Goal: Task Accomplishment & Management: Use online tool/utility

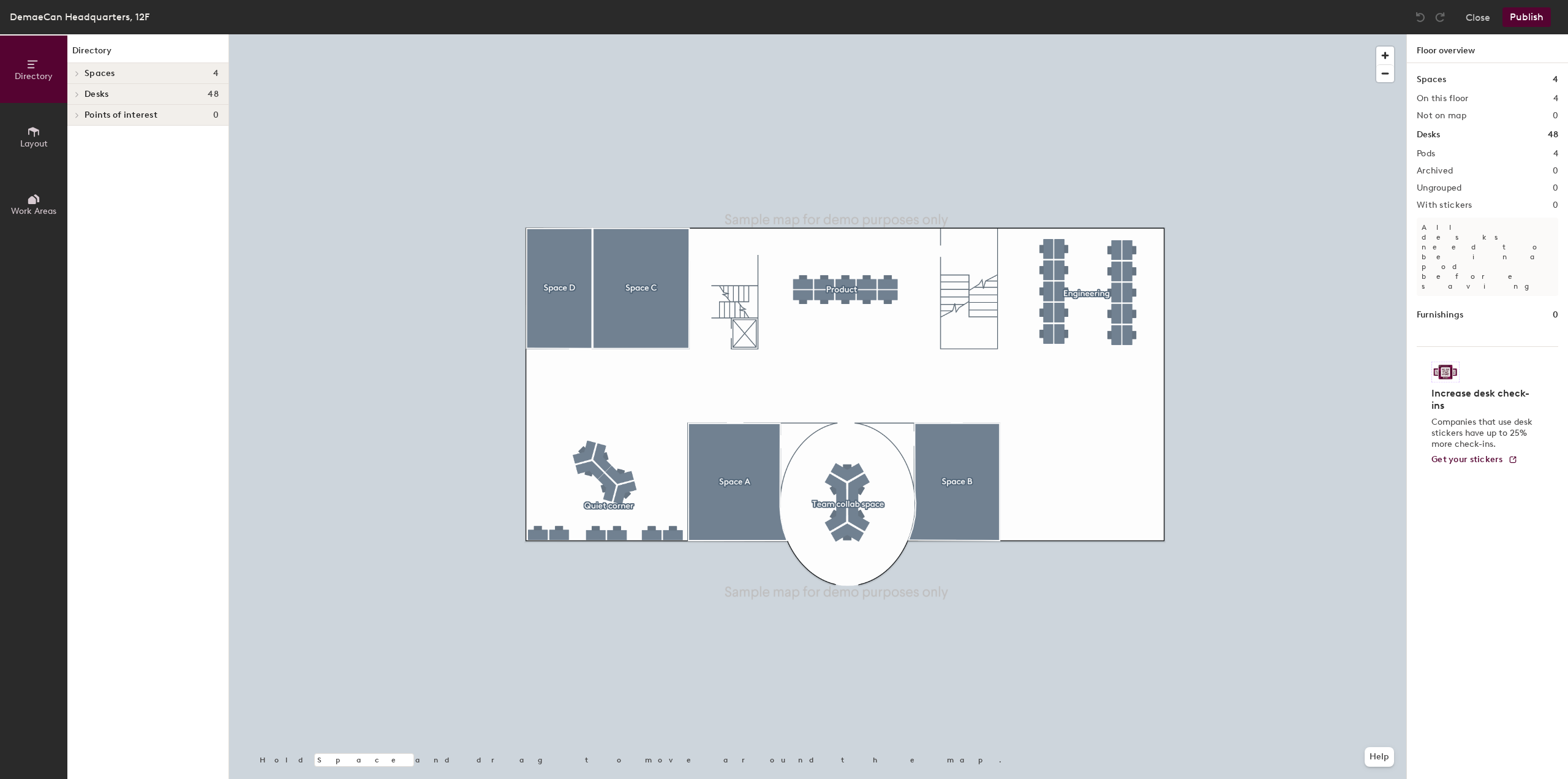
click at [145, 85] on div "Desks 48" at bounding box center [148, 94] width 161 height 21
click at [91, 118] on span "Engineering" at bounding box center [108, 116] width 47 height 10
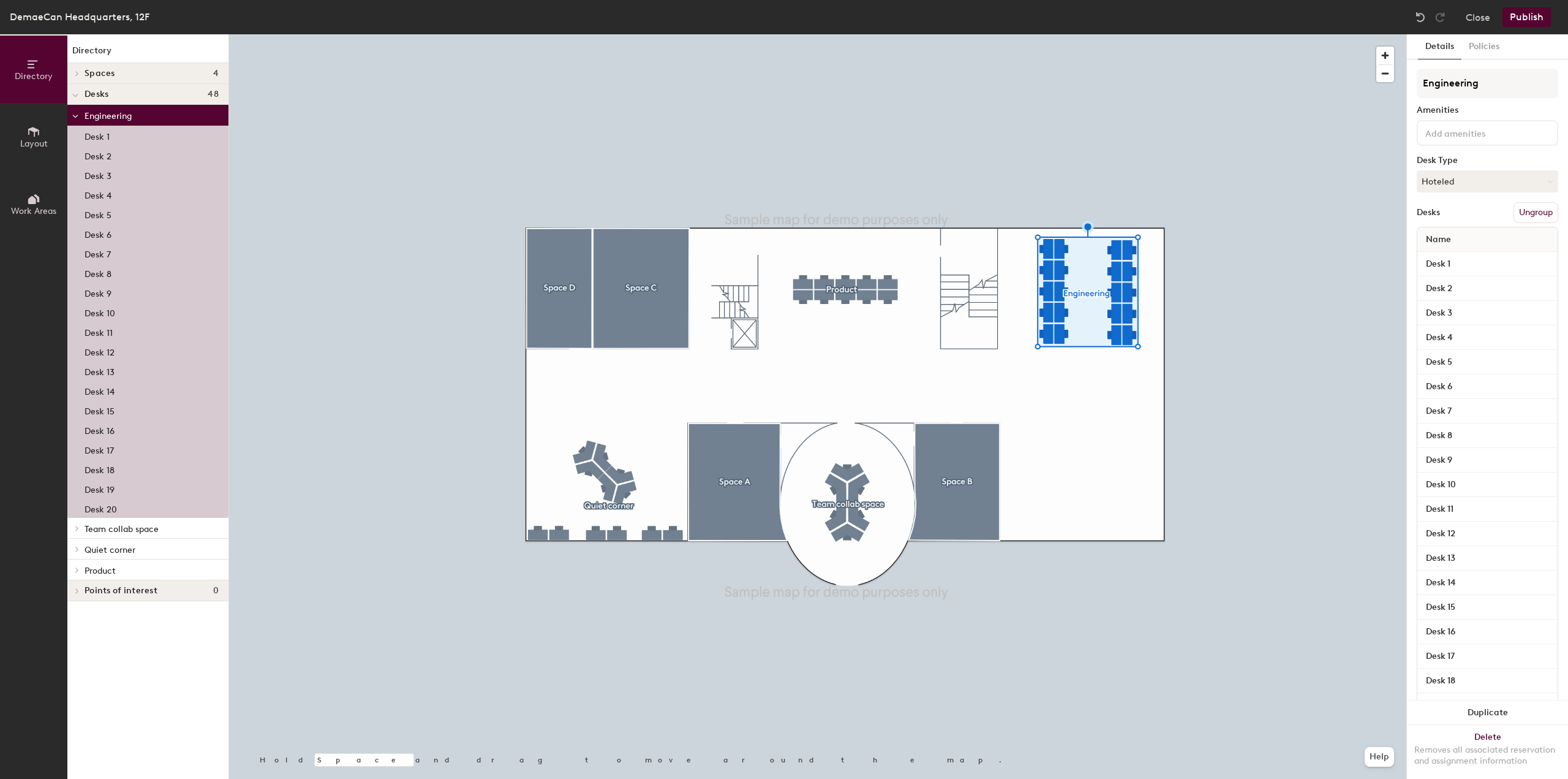
click at [88, 144] on div "Desk 1" at bounding box center [148, 135] width 161 height 20
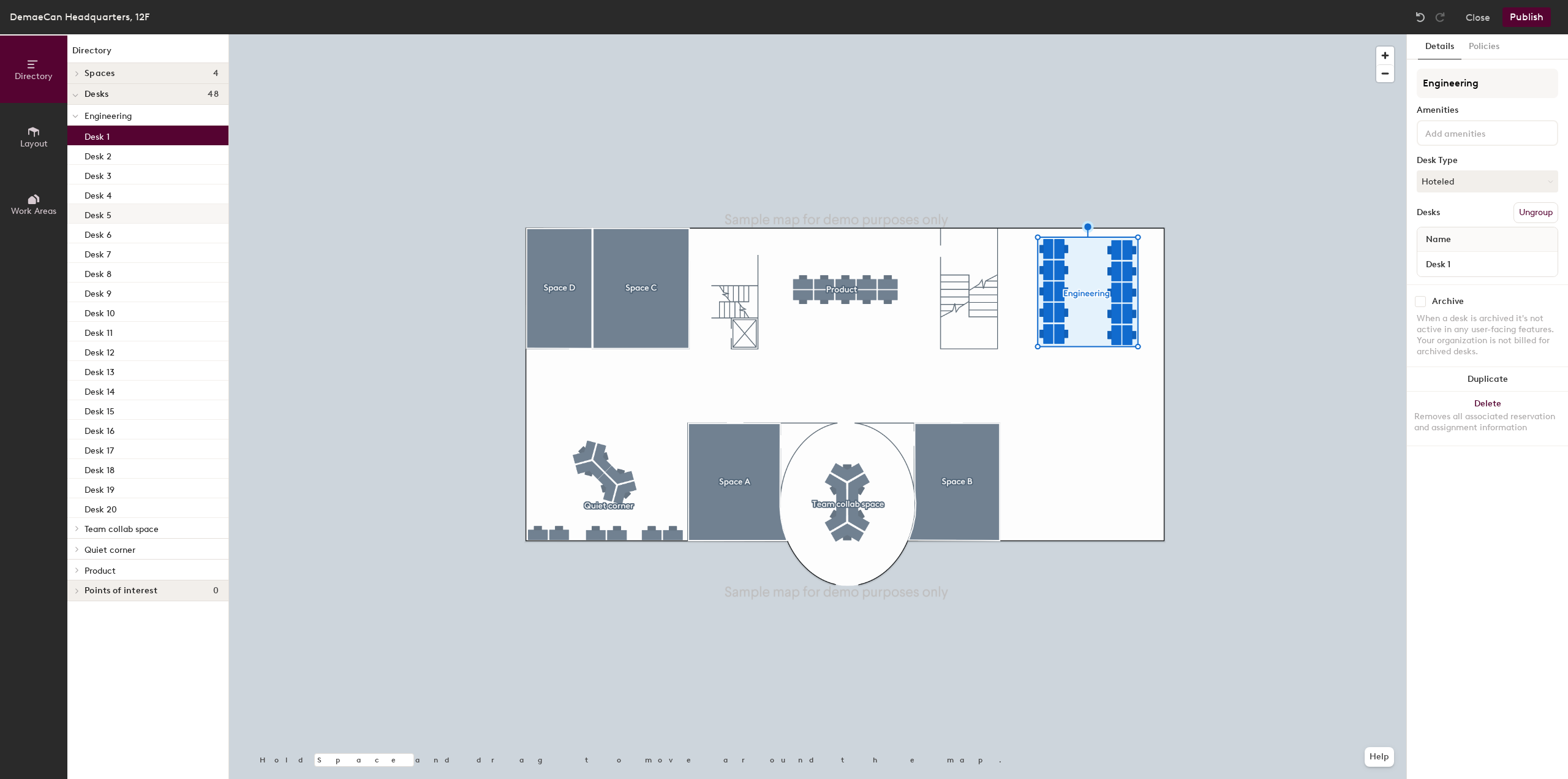
click at [87, 206] on p "Desk 5" at bounding box center [98, 213] width 27 height 14
click at [87, 248] on p "Desk 7" at bounding box center [97, 253] width 26 height 14
click at [97, 340] on div "Desk 11" at bounding box center [148, 331] width 161 height 20
click at [97, 412] on p "Desk 15" at bounding box center [99, 410] width 30 height 14
click at [109, 453] on p "Desk 17" at bounding box center [99, 449] width 29 height 14
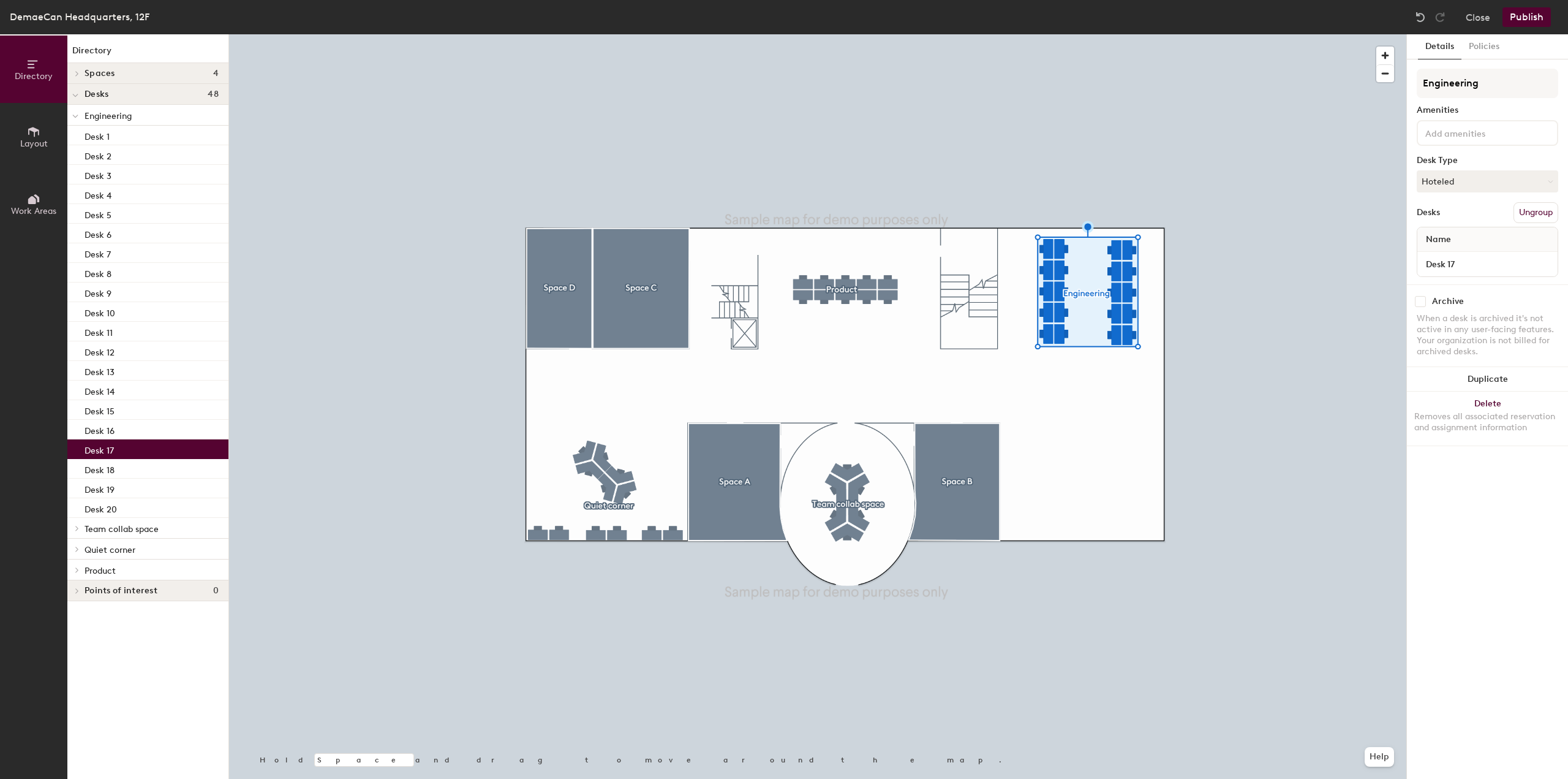
click at [27, 134] on icon at bounding box center [33, 131] width 13 height 13
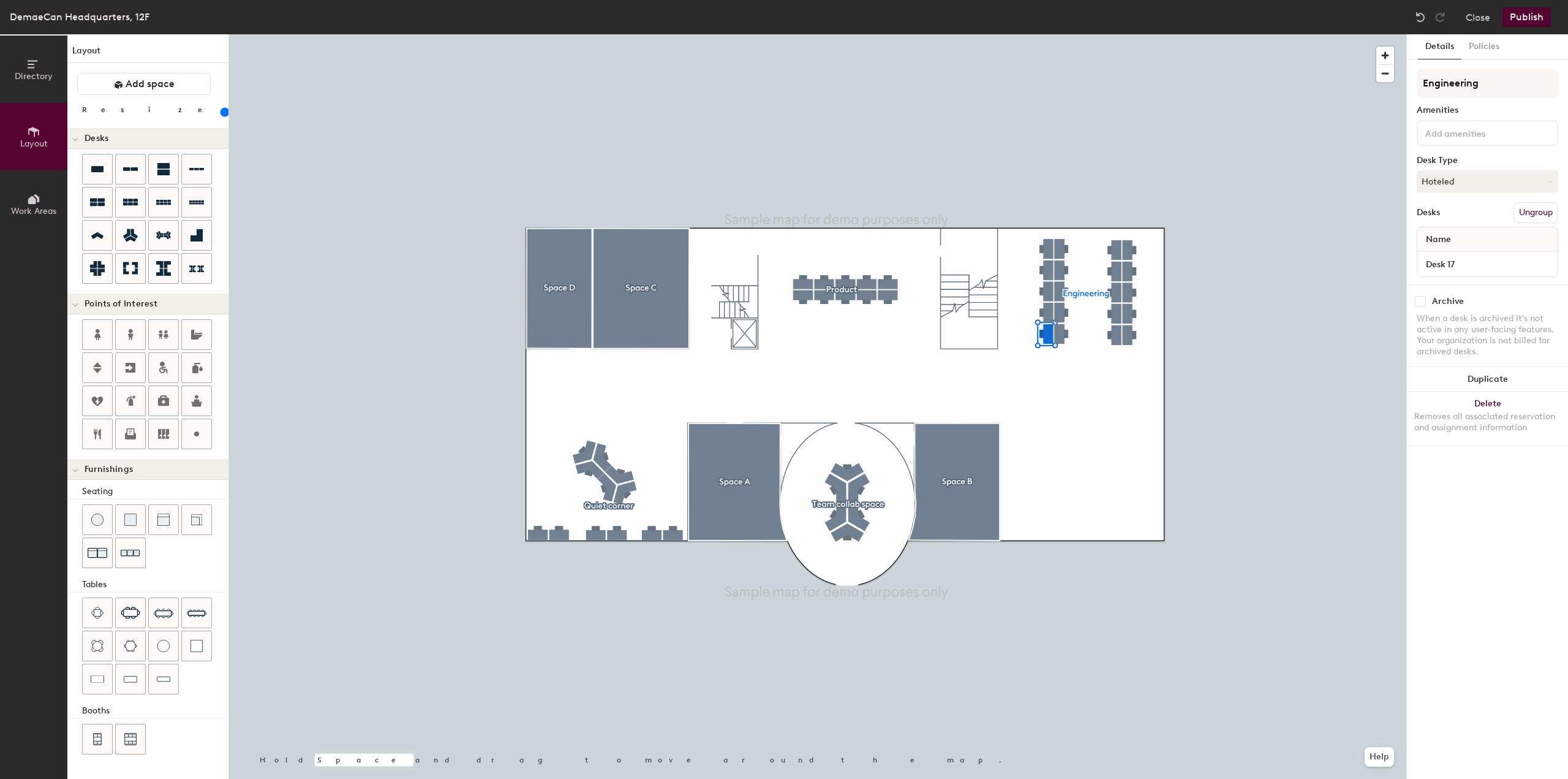
click at [28, 215] on span "Work Areas" at bounding box center [33, 211] width 45 height 10
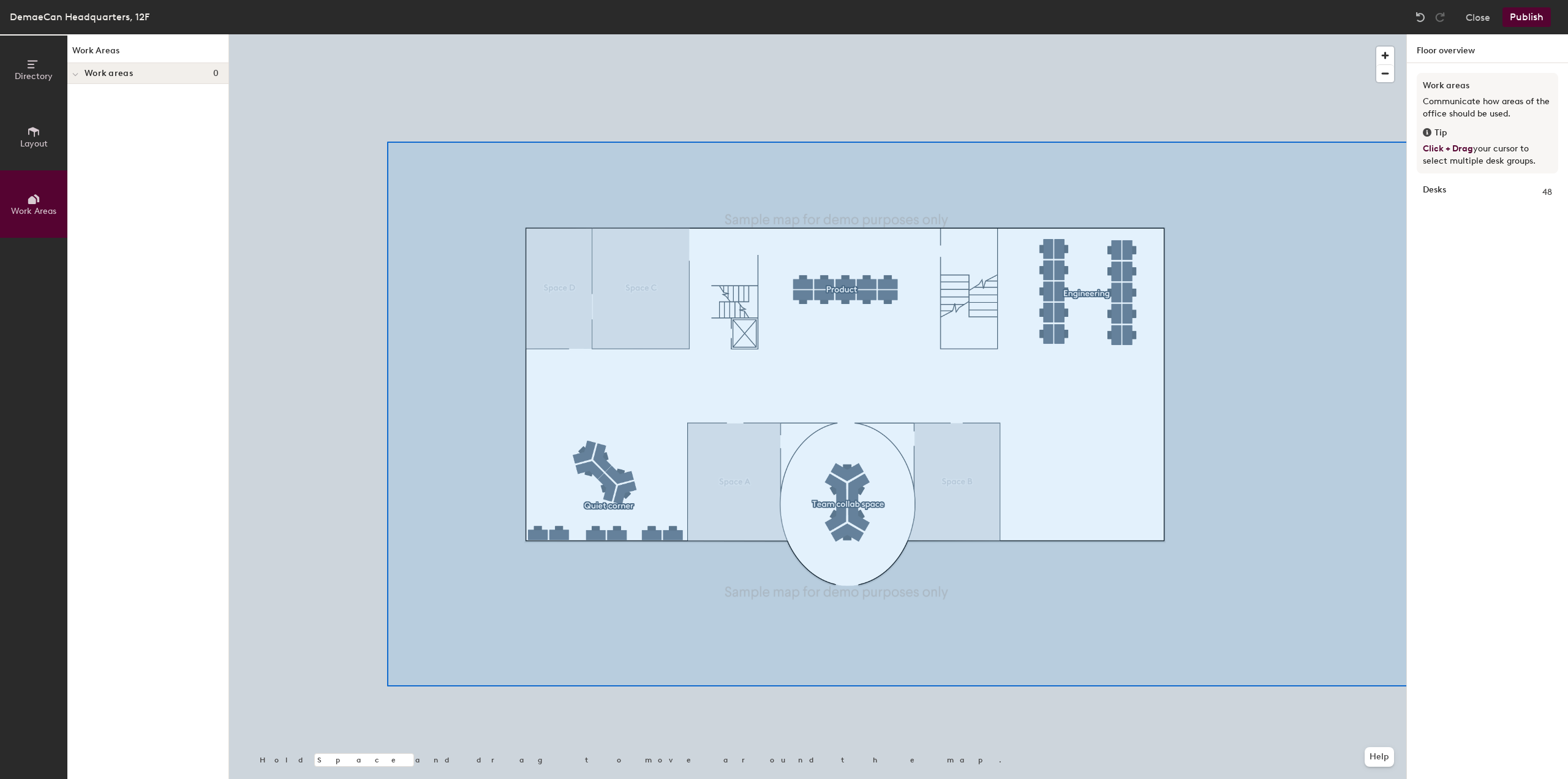
click at [1567, 699] on div "Directory Layout Work Areas Work Areas Work areas 0 Hold Space and drag to move…" at bounding box center [784, 407] width 1568 height 744
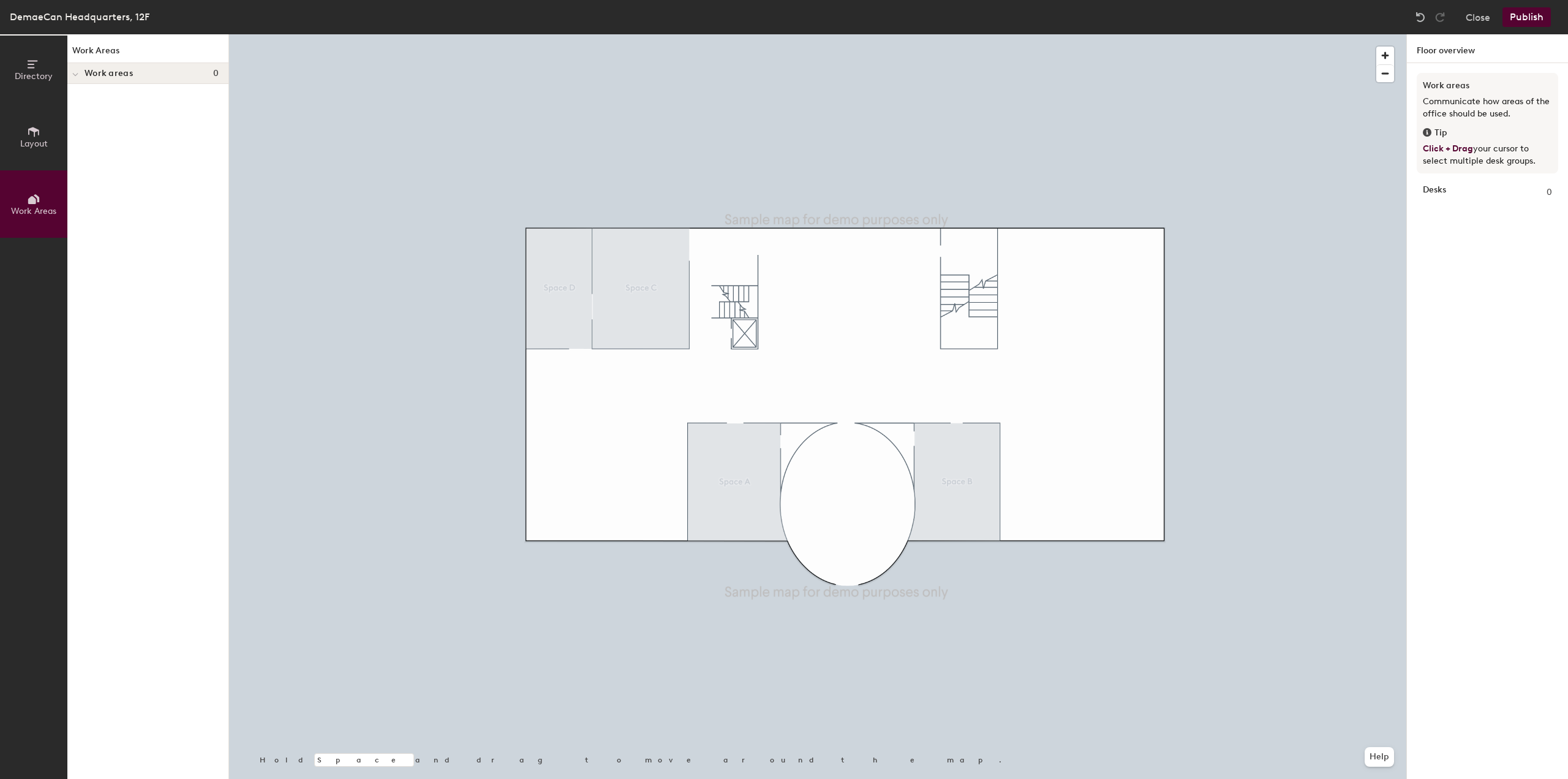
click at [35, 67] on icon at bounding box center [32, 64] width 10 height 8
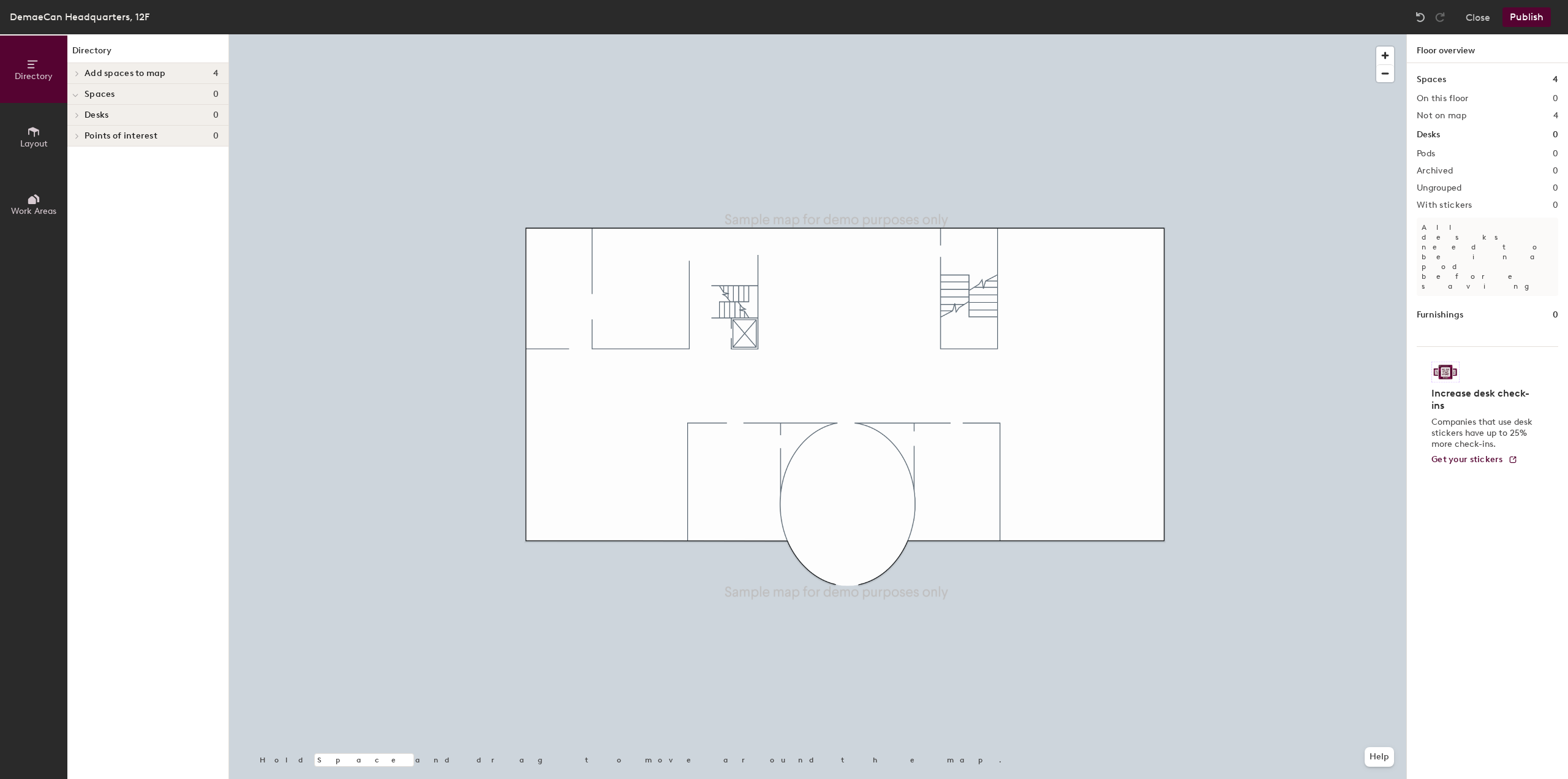
click at [94, 74] on span "Add spaces to map" at bounding box center [125, 73] width 81 height 10
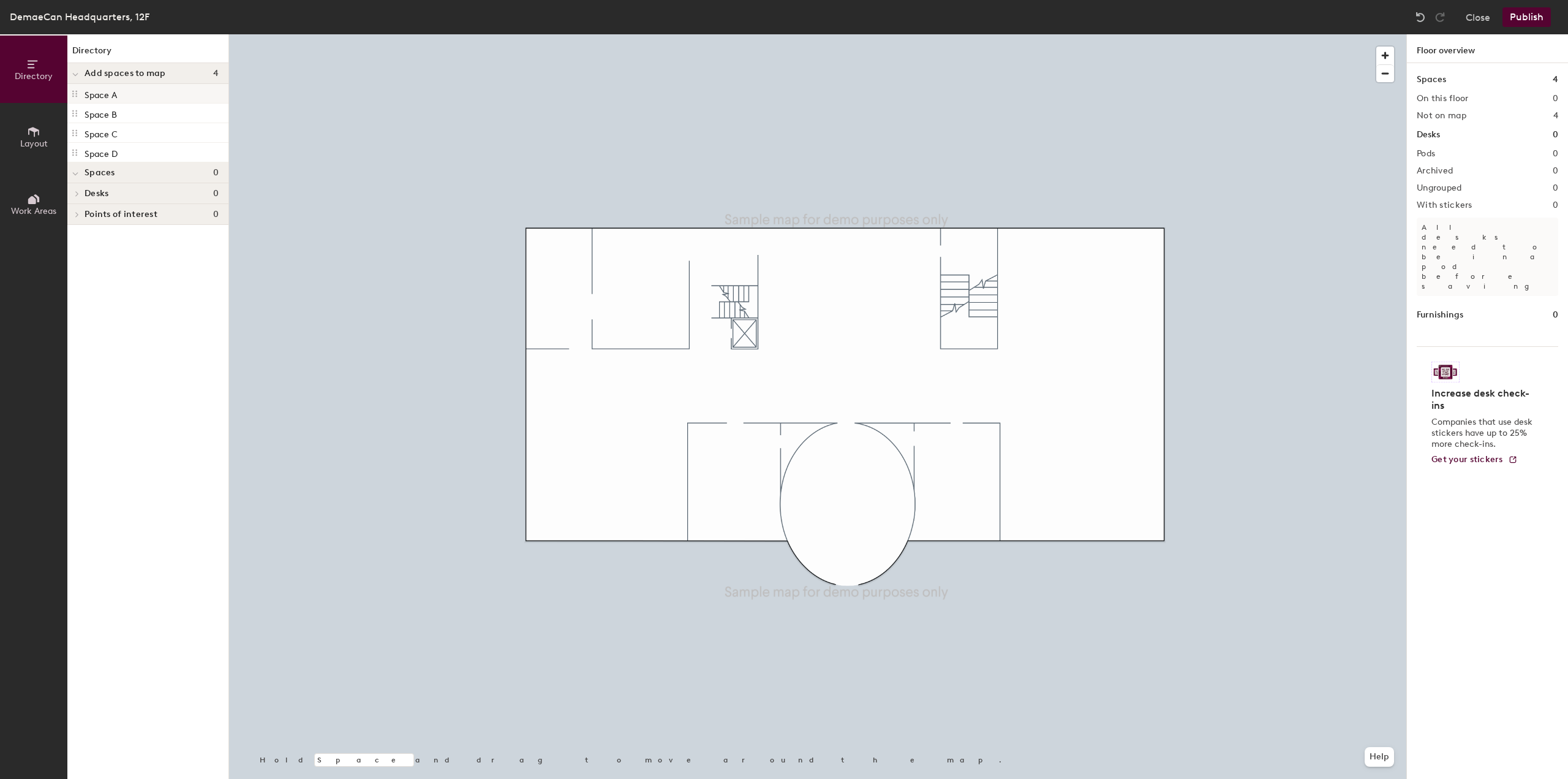
click at [106, 95] on p "Space A" at bounding box center [101, 94] width 33 height 14
click at [97, 118] on p "Space B" at bounding box center [101, 113] width 33 height 14
click at [94, 152] on p "Space D" at bounding box center [101, 152] width 33 height 14
click at [1390, 56] on span "button" at bounding box center [1386, 56] width 18 height 18
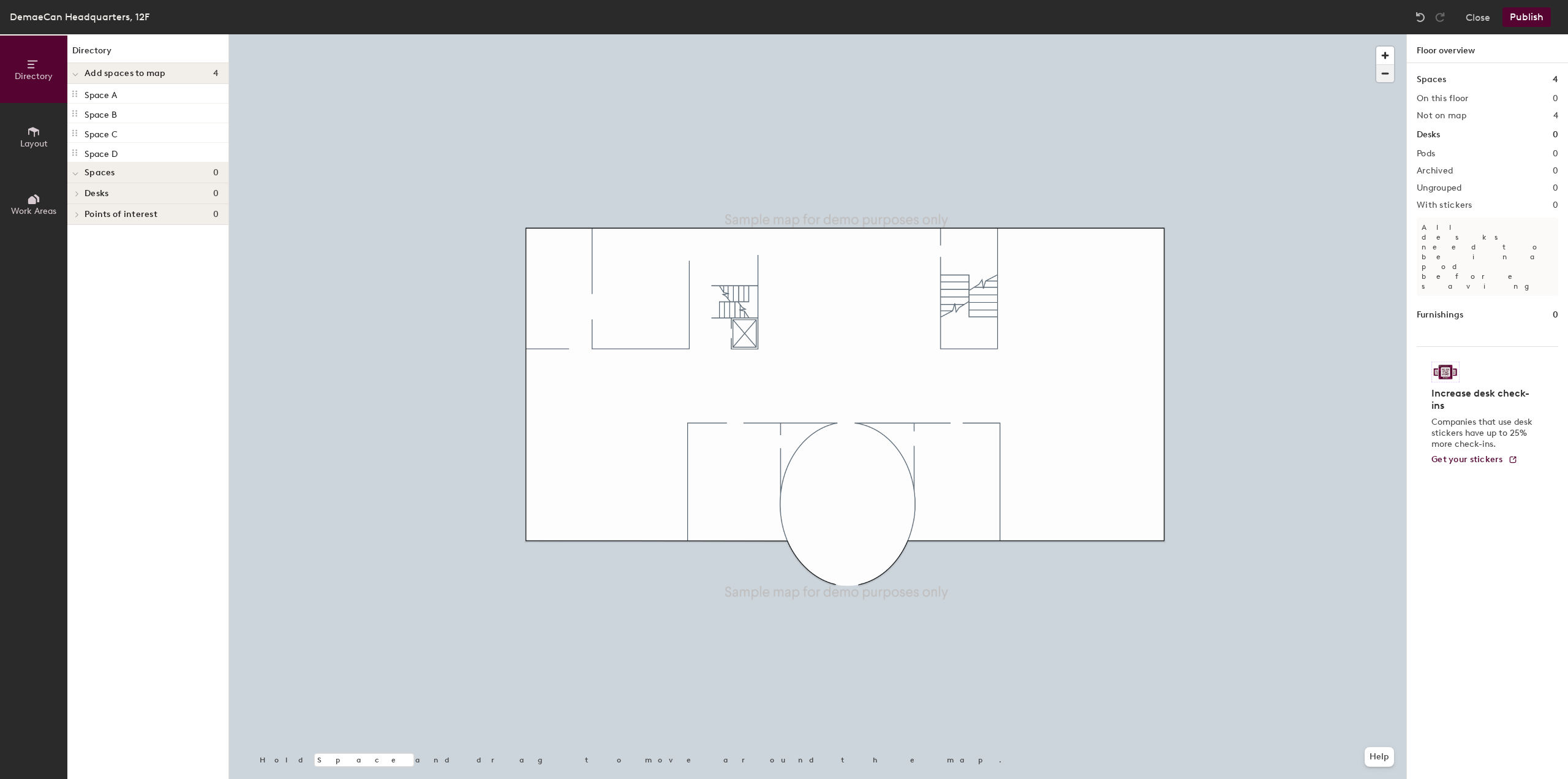
click at [1390, 74] on span "button" at bounding box center [1386, 73] width 18 height 17
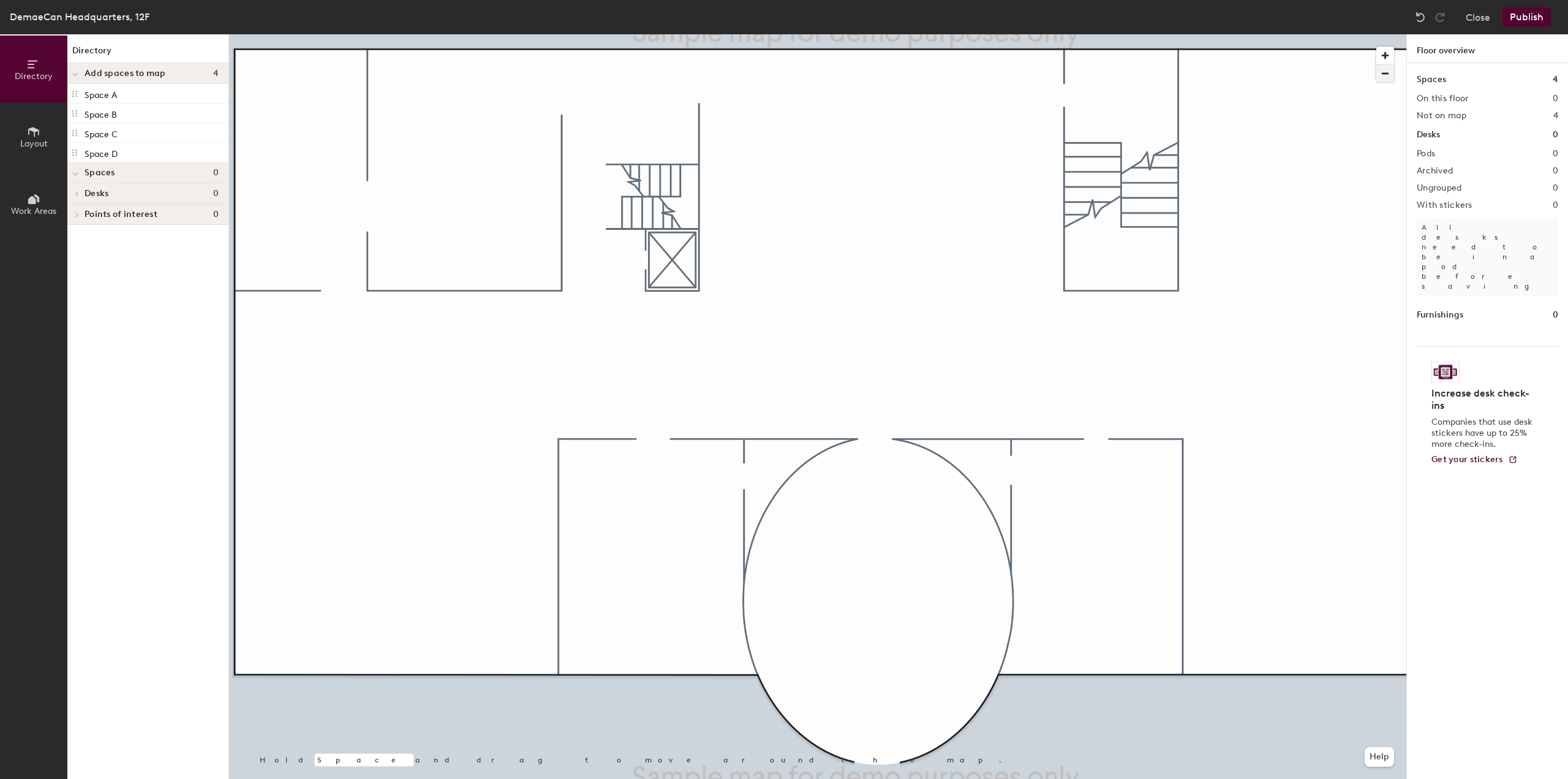
click at [1390, 74] on span "button" at bounding box center [1386, 73] width 18 height 17
click at [1524, 18] on button "Publish" at bounding box center [1527, 17] width 49 height 20
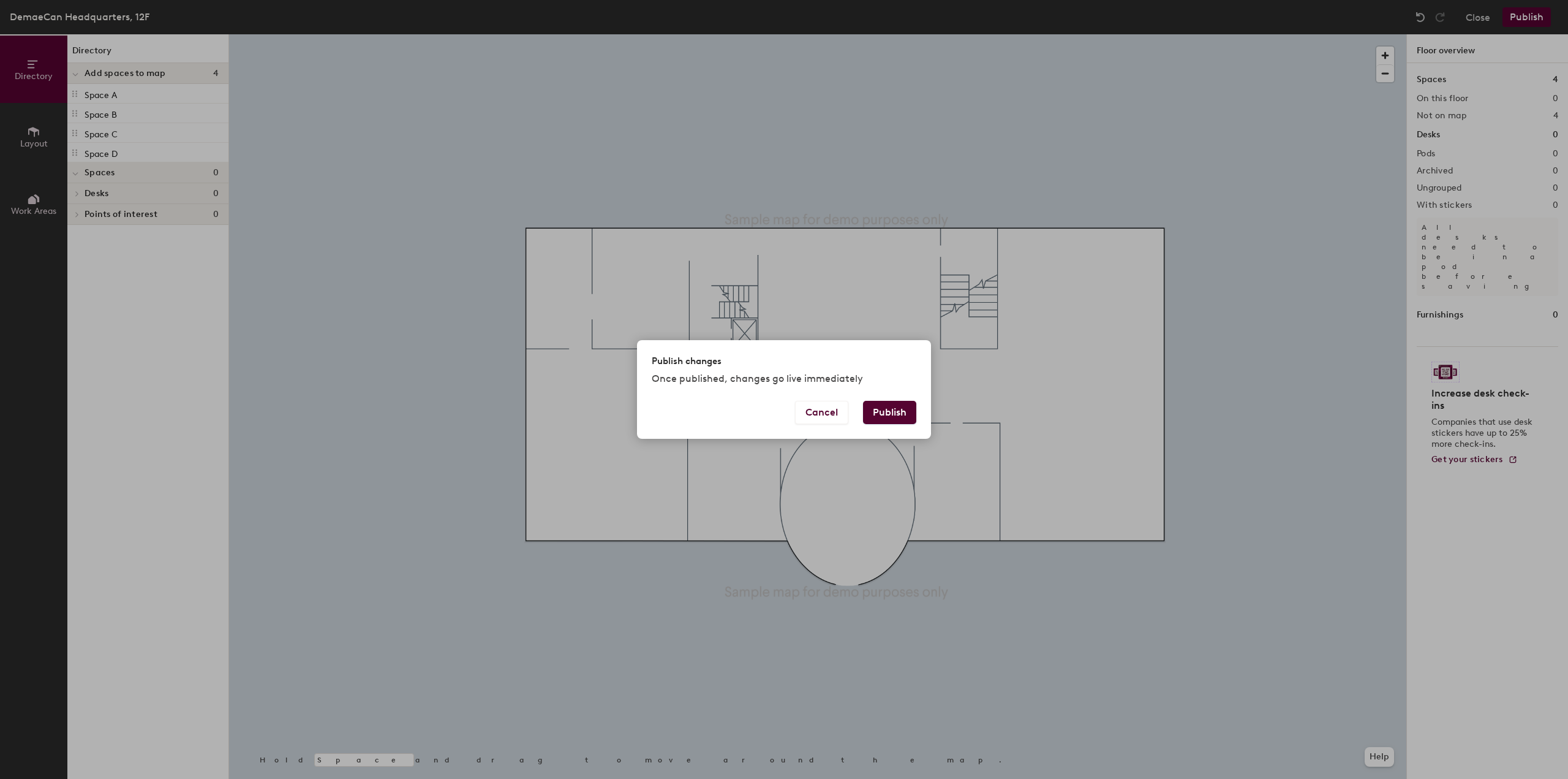
click at [901, 415] on button "Publish" at bounding box center [889, 413] width 53 height 23
